Goal: Task Accomplishment & Management: Manage account settings

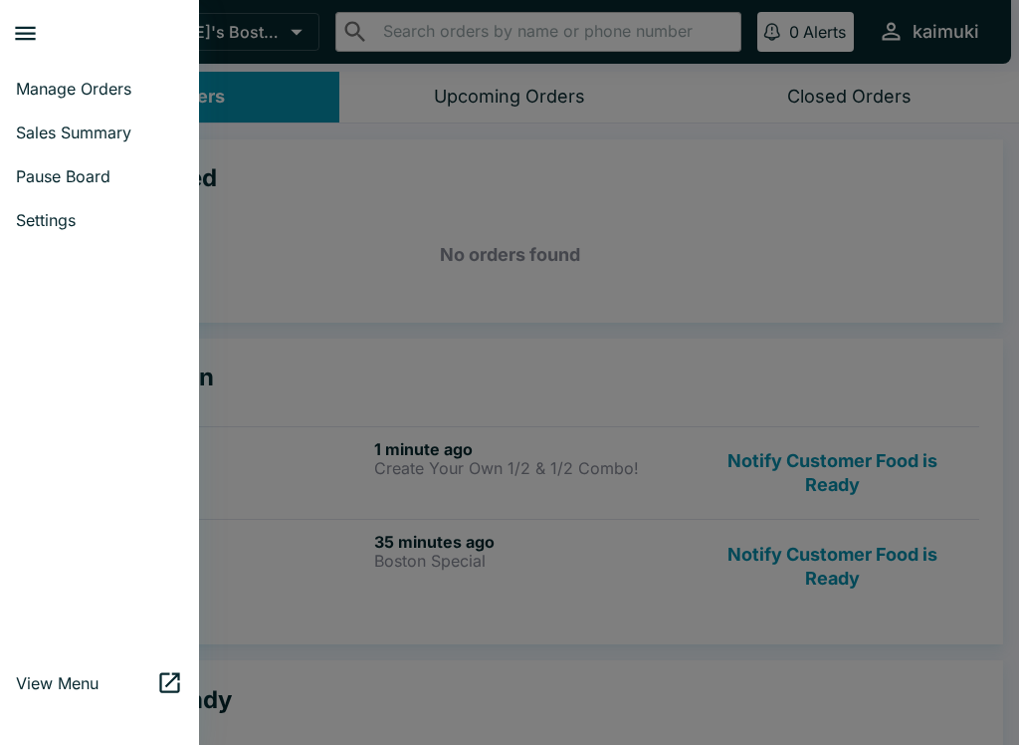
click at [89, 171] on span "Pause Board" at bounding box center [99, 176] width 167 height 20
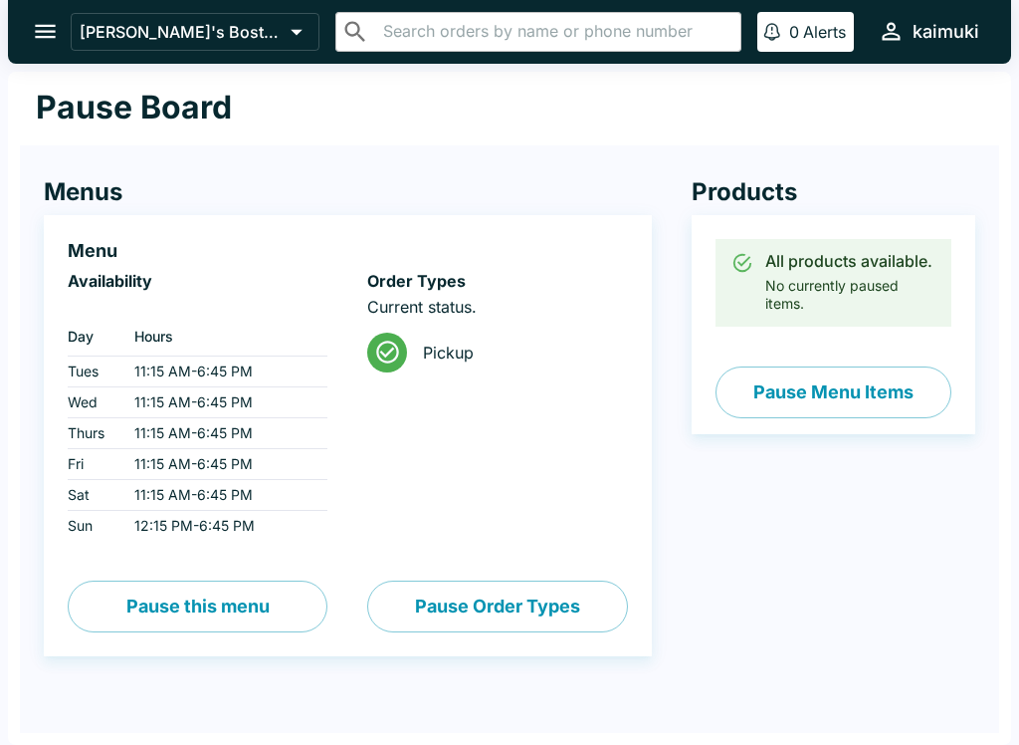
click at [148, 596] on button "Pause this menu" at bounding box center [198, 606] width 260 height 52
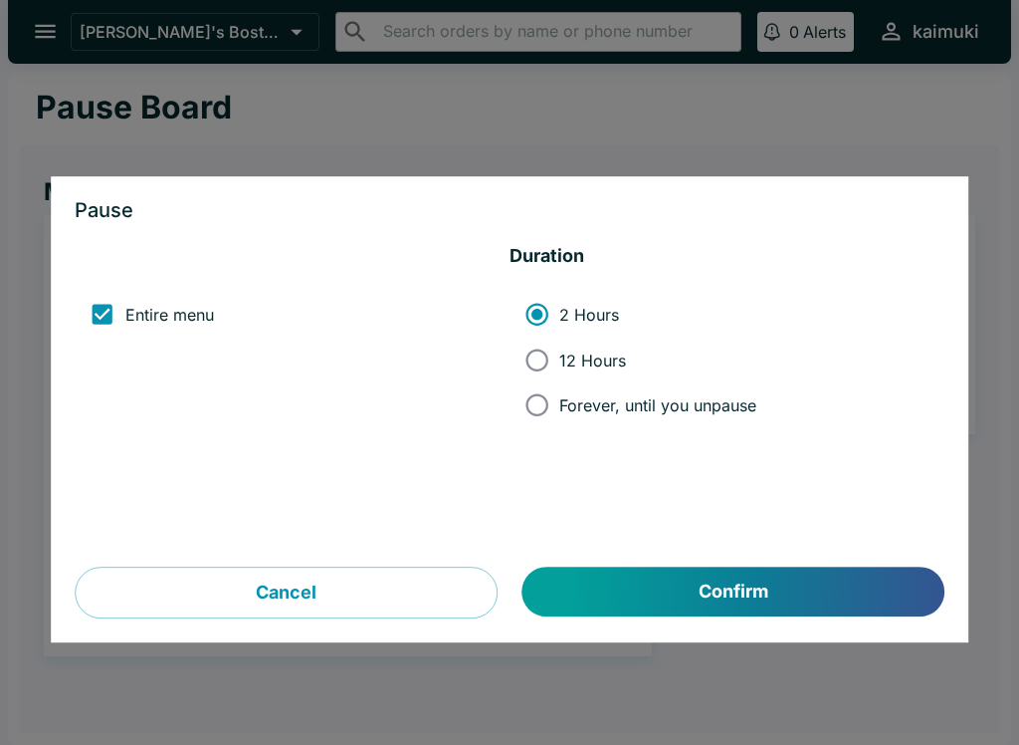
click at [541, 354] on input "12 Hours" at bounding box center [537, 359] width 45 height 45
radio input "true"
click at [517, 400] on input "Forever, until you unpause" at bounding box center [537, 404] width 45 height 45
radio input "true"
click at [753, 595] on button "Confirm" at bounding box center [734, 592] width 422 height 50
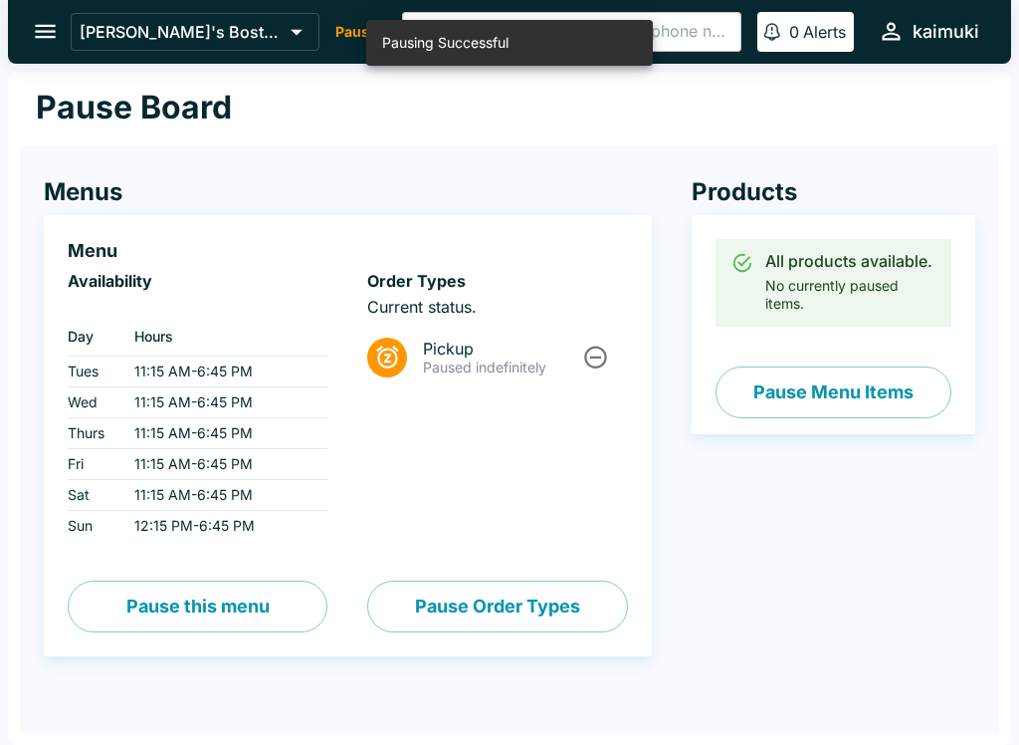
click at [584, 346] on icon "Unpause" at bounding box center [595, 356] width 27 height 27
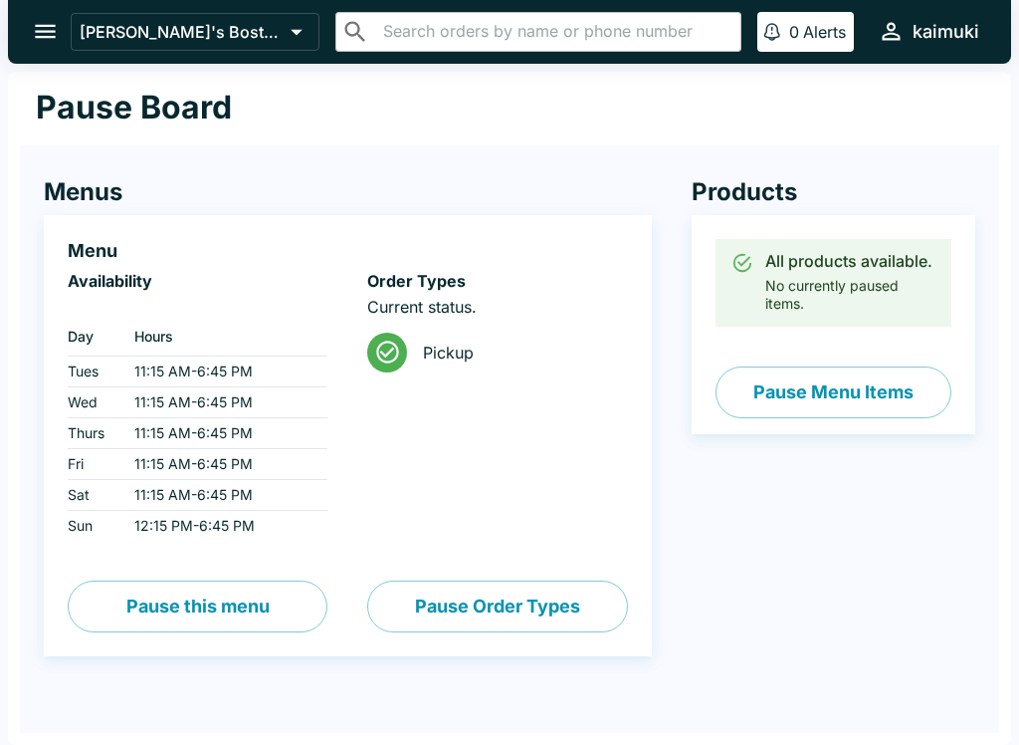
click at [200, 599] on button "Pause this menu" at bounding box center [198, 606] width 260 height 52
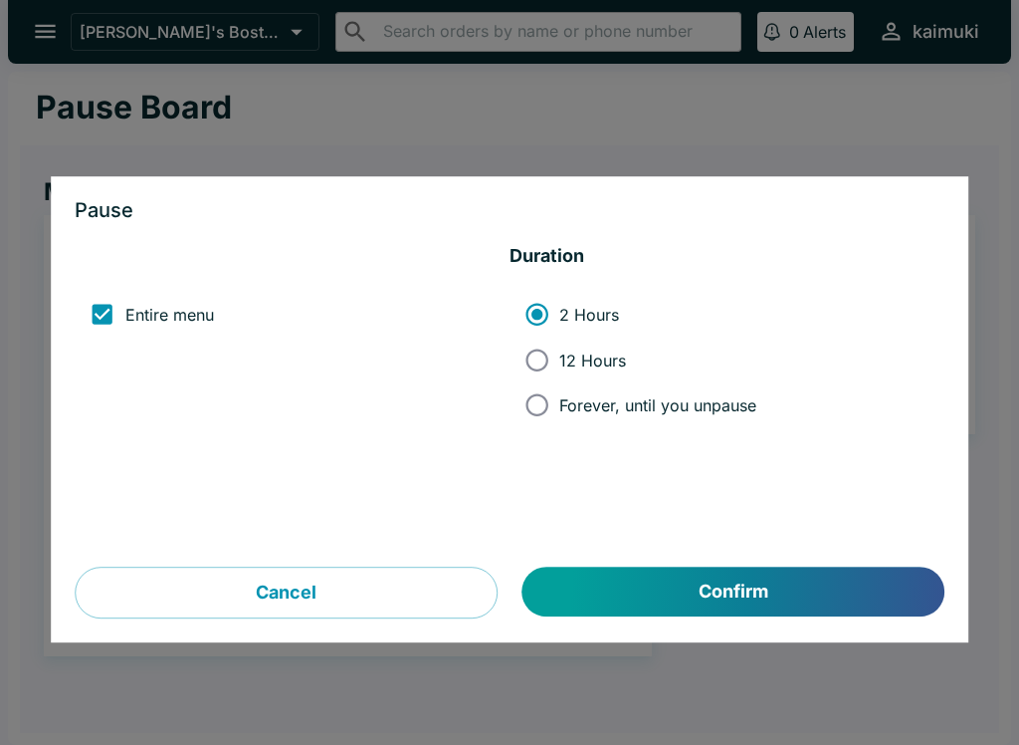
click at [545, 406] on input "Forever, until you unpause" at bounding box center [537, 404] width 45 height 45
radio input "true"
click at [592, 594] on button "Confirm" at bounding box center [734, 592] width 422 height 50
